Goal: Information Seeking & Learning: Learn about a topic

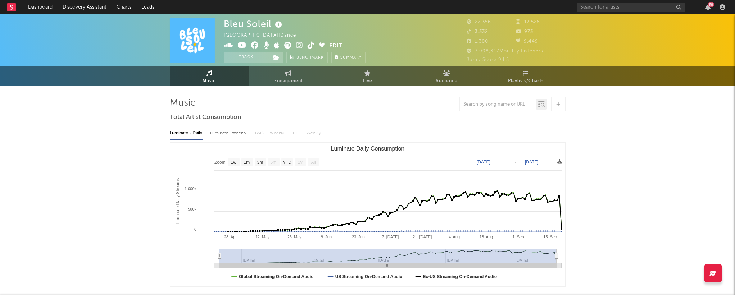
select select "1w"
click at [301, 45] on icon at bounding box center [299, 45] width 7 height 7
click at [706, 7] on icon "button" at bounding box center [707, 7] width 5 height 6
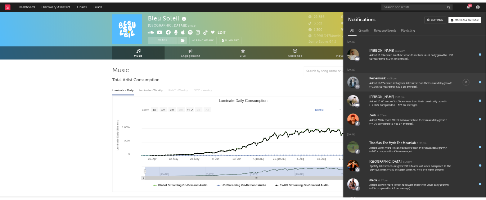
scroll to position [4, 0]
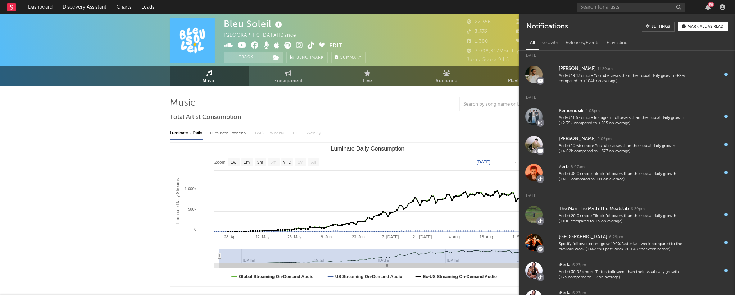
click at [708, 6] on div "38" at bounding box center [710, 4] width 6 height 5
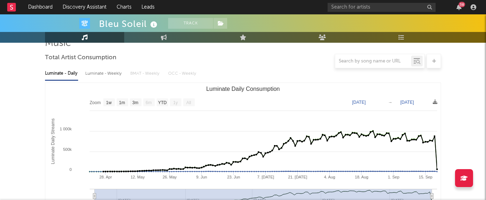
scroll to position [60, 0]
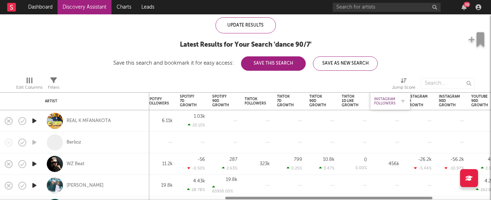
click at [392, 100] on div "Instagram Followers" at bounding box center [385, 101] width 22 height 9
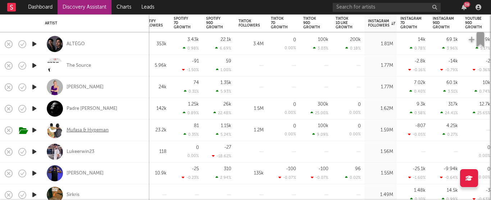
click at [90, 129] on div "Mufasa & Hypeman" at bounding box center [88, 130] width 42 height 6
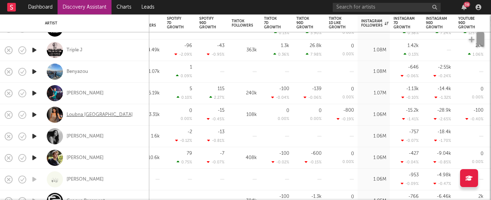
click at [77, 114] on div "Loubna [GEOGRAPHIC_DATA]" at bounding box center [100, 115] width 66 height 6
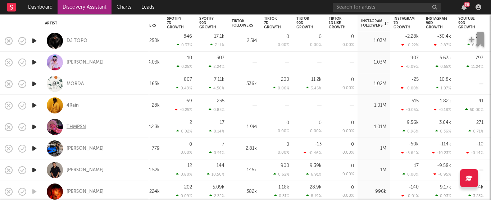
click at [78, 126] on div "THMPSN" at bounding box center [76, 127] width 19 height 6
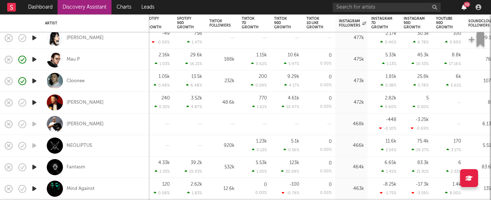
click at [464, 9] on icon "button" at bounding box center [463, 7] width 5 height 6
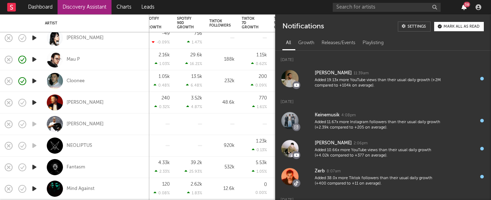
click at [464, 9] on icon "button" at bounding box center [463, 7] width 5 height 6
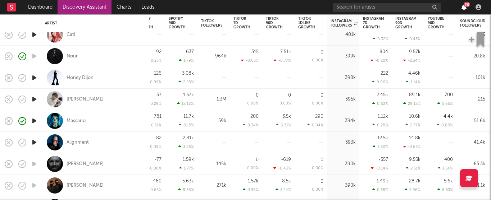
click at [465, 9] on icon "button" at bounding box center [463, 7] width 5 height 6
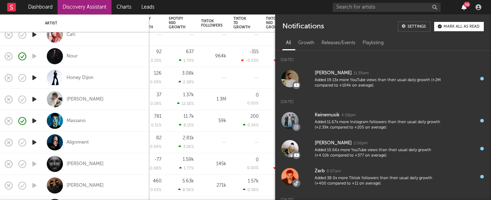
click at [465, 9] on icon "button" at bounding box center [463, 7] width 5 height 6
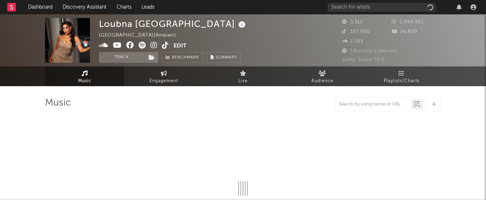
select select "1w"
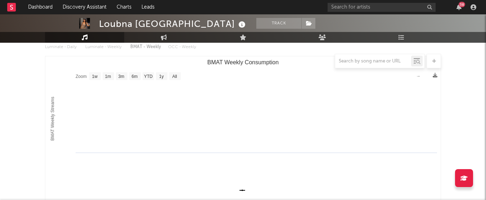
scroll to position [92, 0]
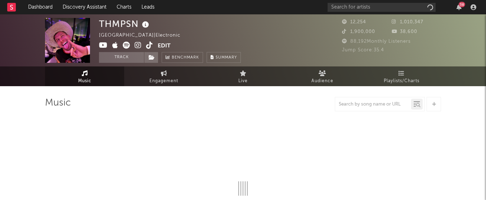
select select "1w"
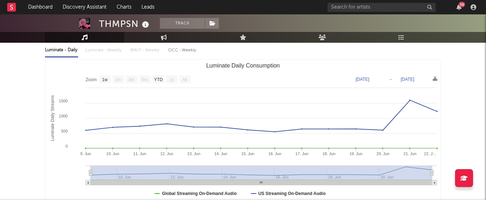
scroll to position [85, 0]
